Goal: Information Seeking & Learning: Learn about a topic

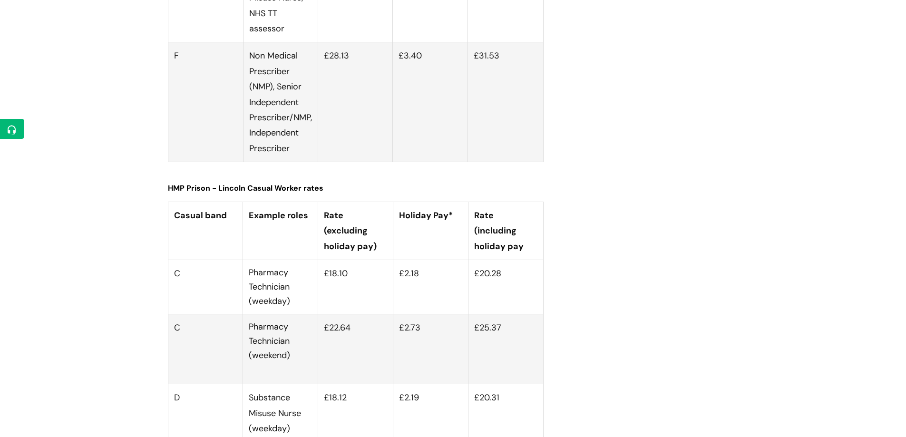
scroll to position [3426, 0]
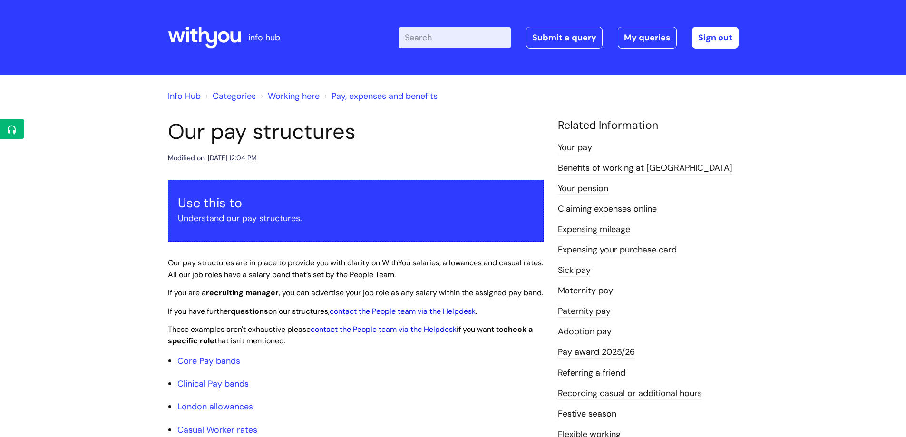
click at [593, 351] on link "Pay award 2025/26" at bounding box center [596, 352] width 77 height 12
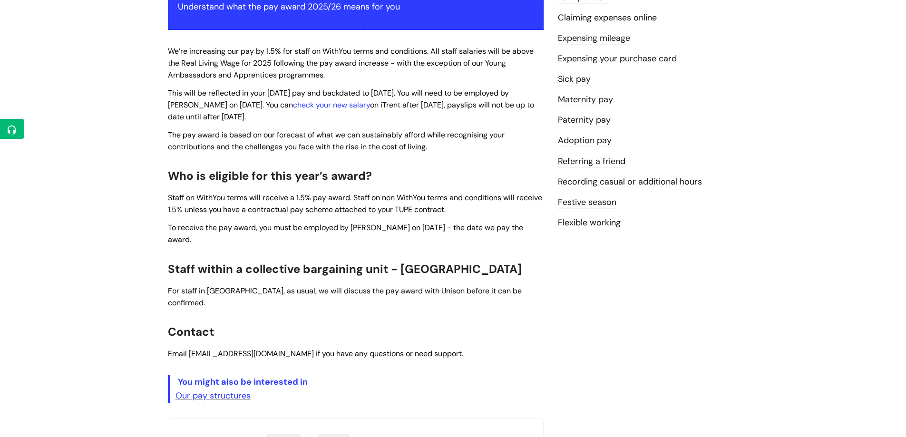
scroll to position [48, 0]
